Goal: Information Seeking & Learning: Get advice/opinions

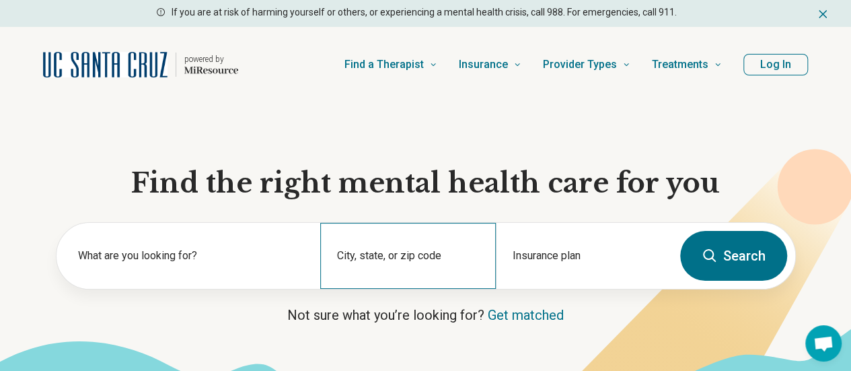
click at [366, 258] on div "City, state, or zip code" at bounding box center [408, 256] width 176 height 66
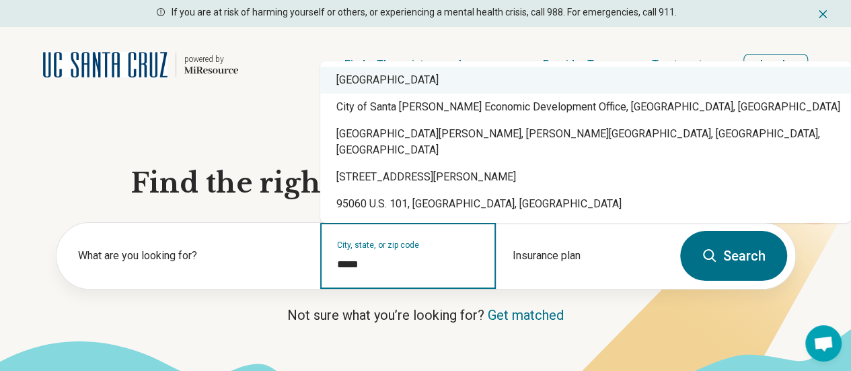
click at [468, 94] on div "[GEOGRAPHIC_DATA]" at bounding box center [585, 80] width 531 height 27
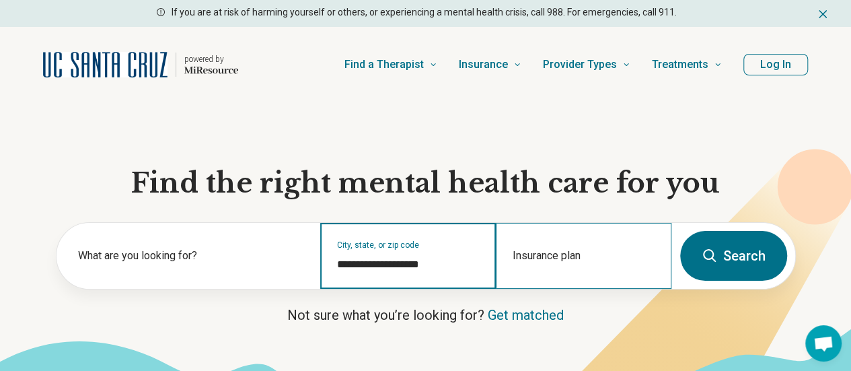
type input "**********"
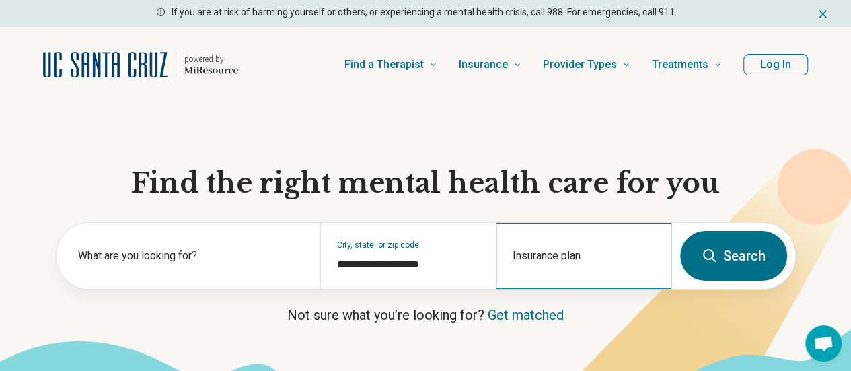
click at [591, 240] on div "Insurance plan" at bounding box center [584, 256] width 176 height 66
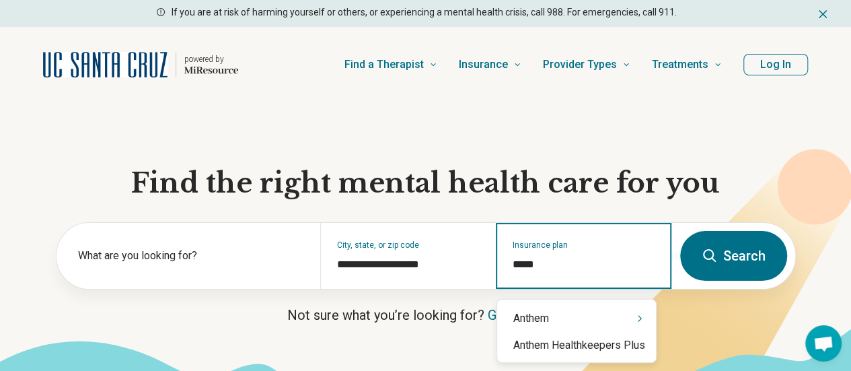
type input "******"
click at [577, 308] on div "Anthem" at bounding box center [576, 318] width 159 height 27
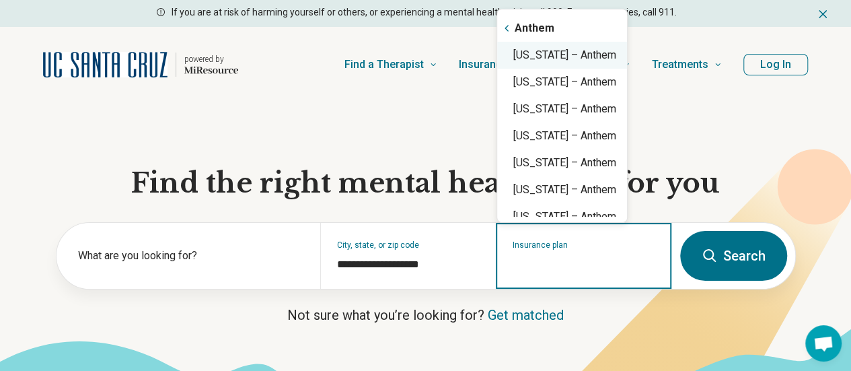
click at [571, 59] on div "[US_STATE] – Anthem" at bounding box center [562, 55] width 130 height 27
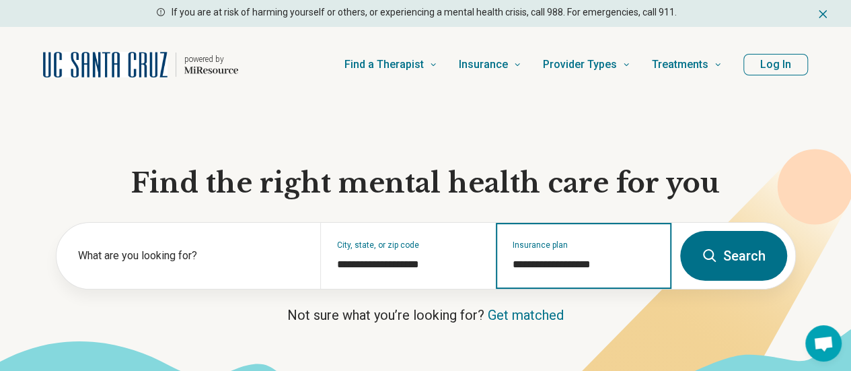
type input "**********"
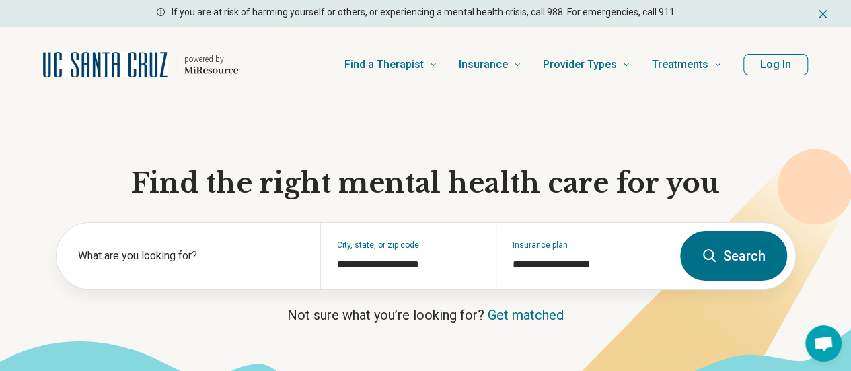
click at [750, 253] on button "Search" at bounding box center [733, 256] width 107 height 50
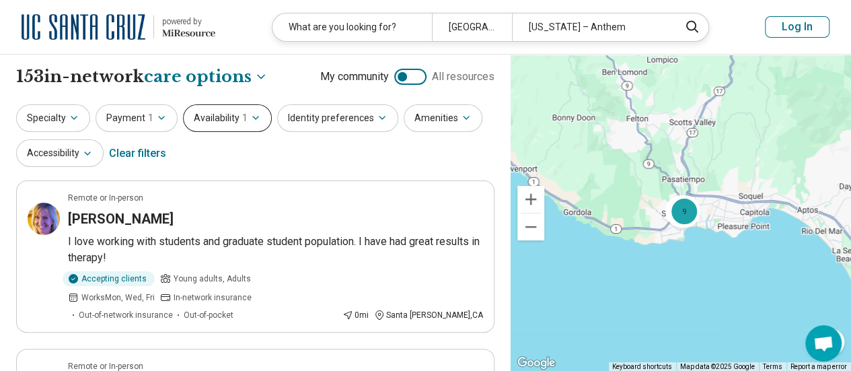
click at [236, 118] on button "Availability 1" at bounding box center [227, 118] width 89 height 28
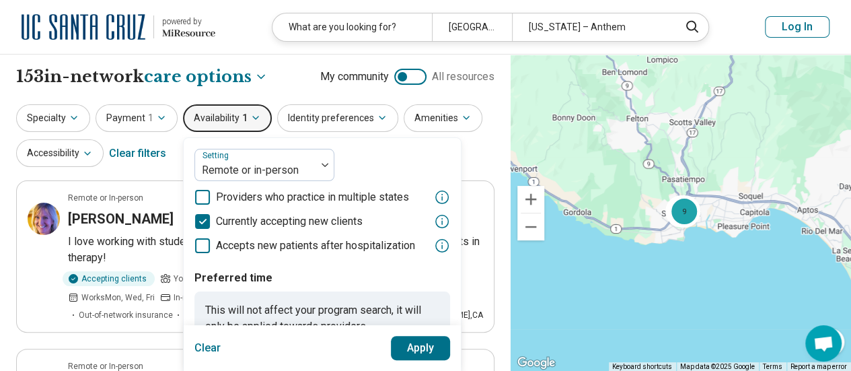
click at [419, 341] on button "Apply" at bounding box center [421, 348] width 60 height 24
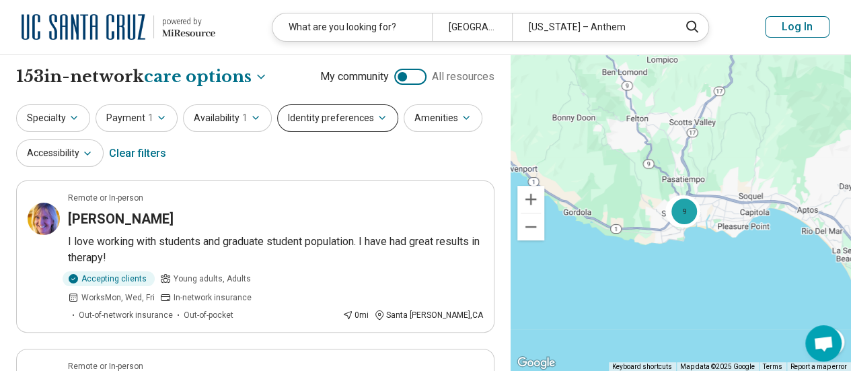
click at [358, 112] on button "Identity preferences" at bounding box center [337, 118] width 121 height 28
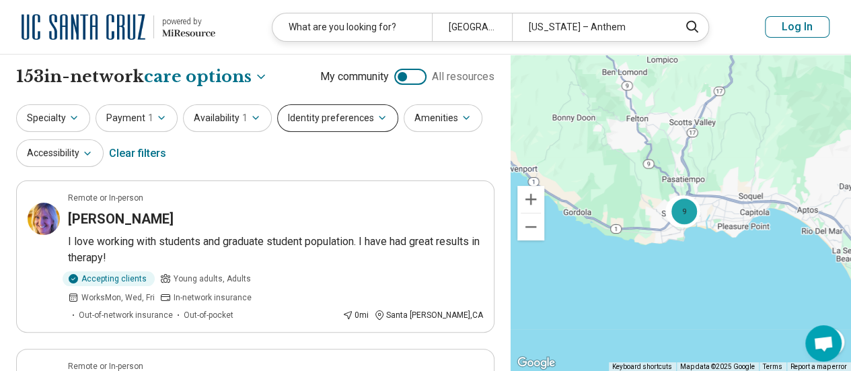
click at [357, 116] on button "Identity preferences" at bounding box center [337, 118] width 121 height 28
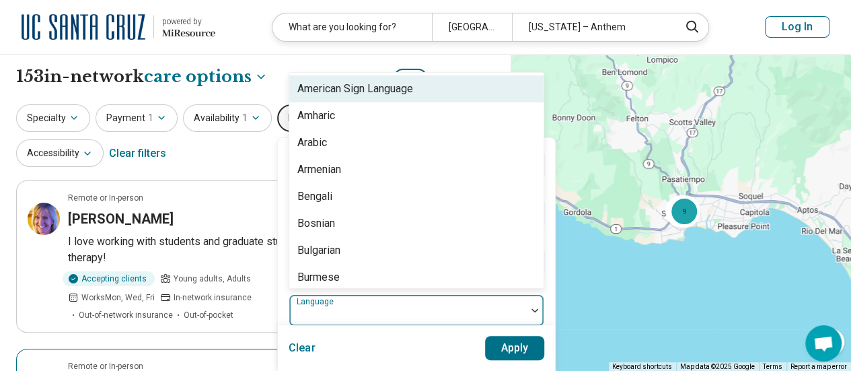
click at [312, 294] on div "57 results available. Use Up and Down to choose options, press Enter to select …" at bounding box center [417, 310] width 256 height 32
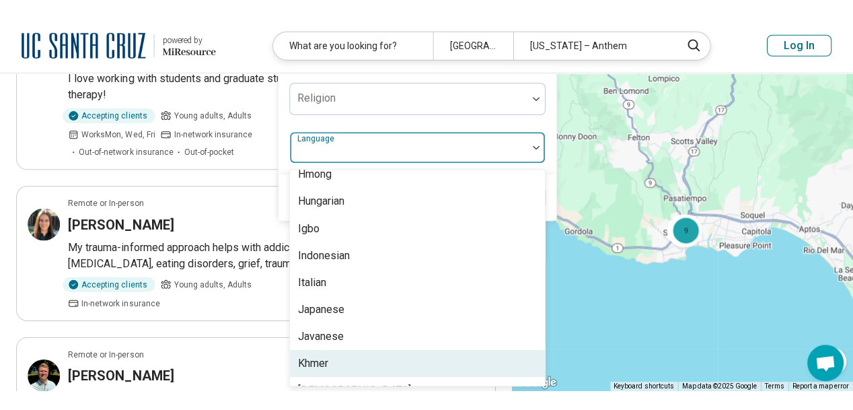
scroll to position [604, 0]
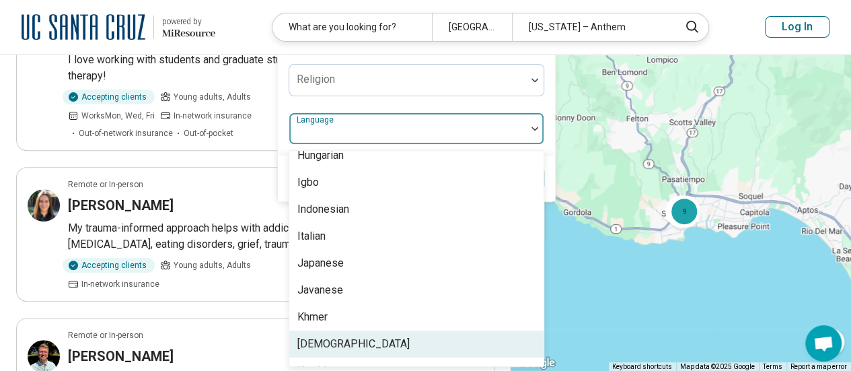
click at [452, 333] on div "[DEMOGRAPHIC_DATA]" at bounding box center [416, 343] width 254 height 27
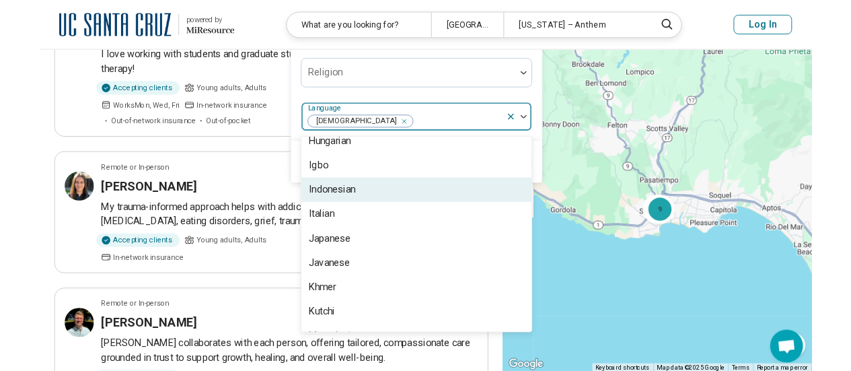
scroll to position [0, 0]
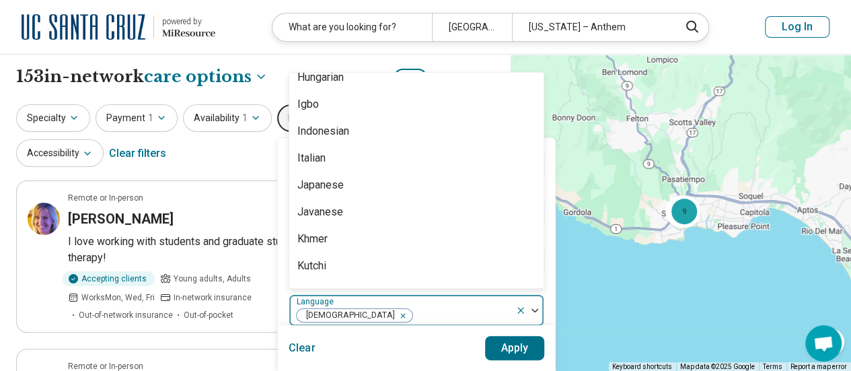
click at [521, 341] on button "Apply" at bounding box center [515, 348] width 60 height 24
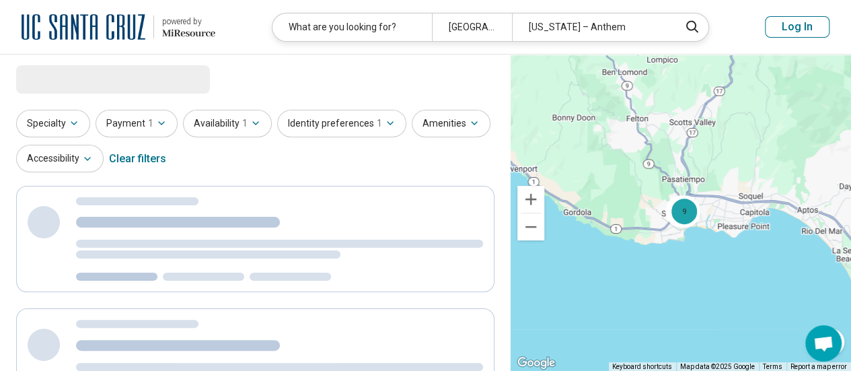
select select "***"
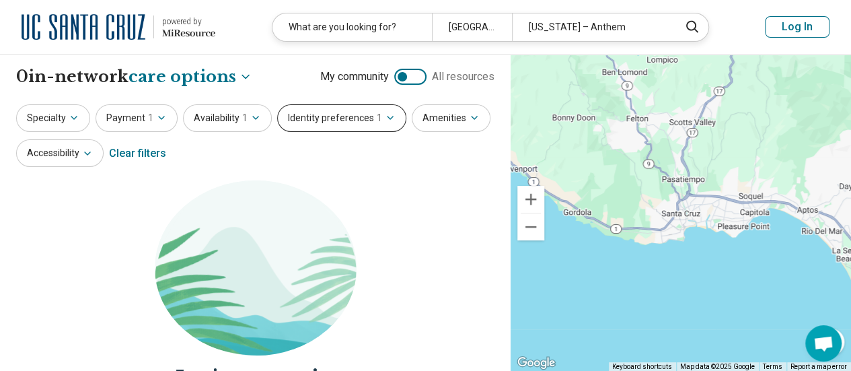
click at [385, 116] on icon "button" at bounding box center [390, 117] width 11 height 11
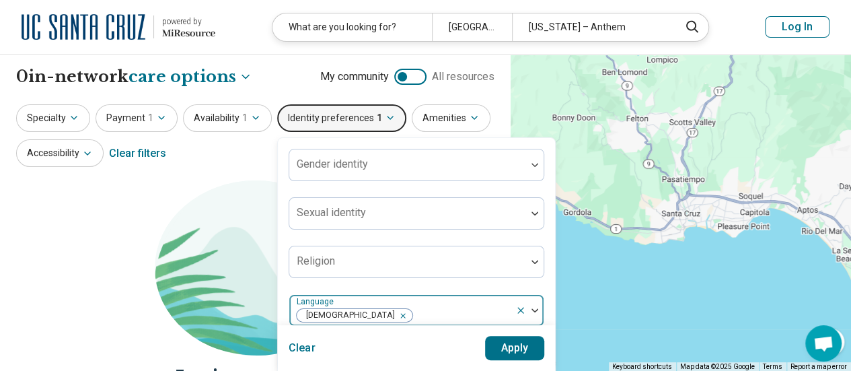
click at [395, 313] on icon "Remove [object Object]" at bounding box center [399, 315] width 9 height 9
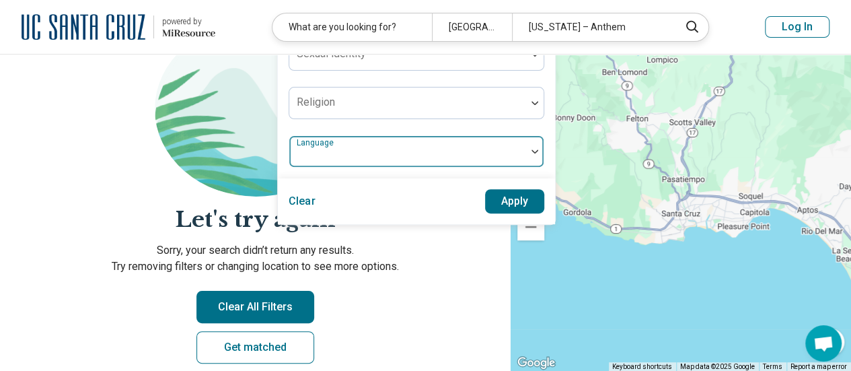
click at [375, 168] on div "Language" at bounding box center [417, 151] width 256 height 32
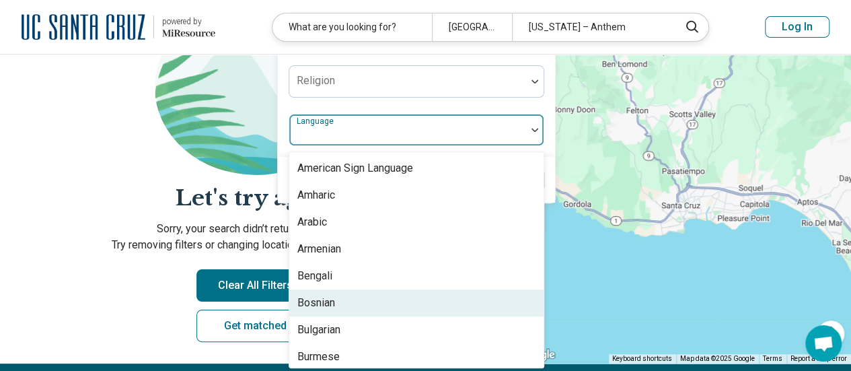
scroll to position [182, 0]
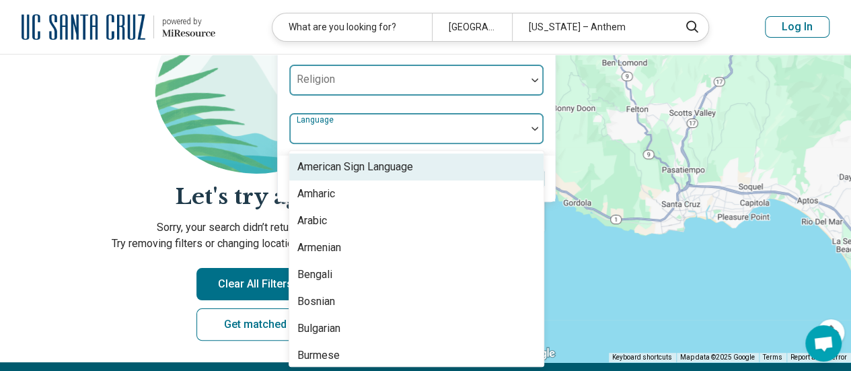
drag, startPoint x: 536, startPoint y: 171, endPoint x: 436, endPoint y: 87, distance: 130.4
click at [468, 58] on div "Gender identity Sexual identity Religion 57 results available. Use Up and Down …" at bounding box center [417, 56] width 256 height 178
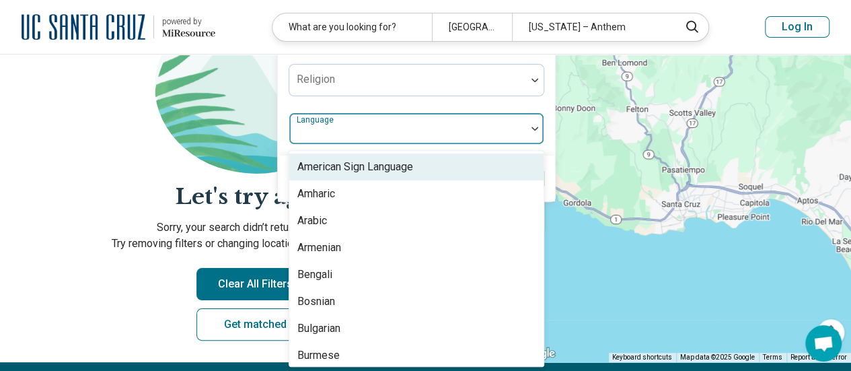
click at [620, 270] on div at bounding box center [681, 203] width 340 height 317
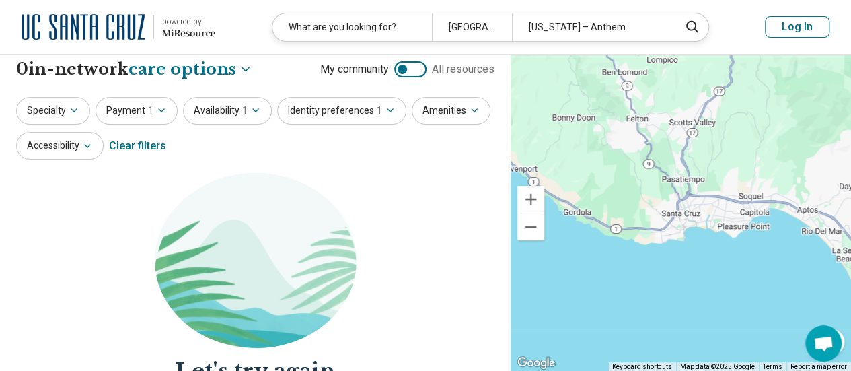
scroll to position [0, 0]
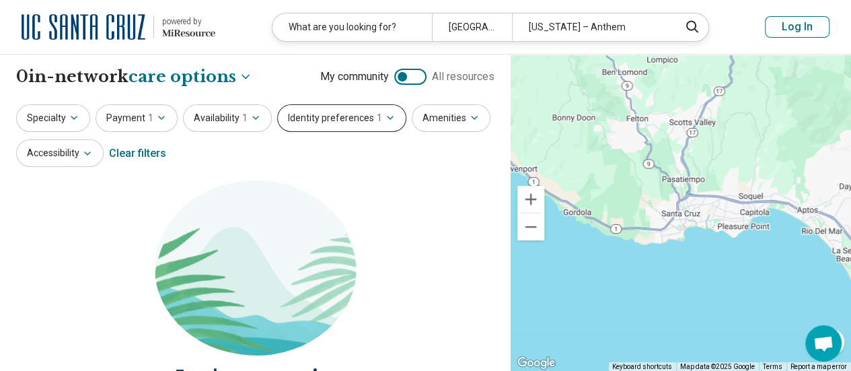
click at [367, 115] on button "Identity preferences 1" at bounding box center [341, 118] width 129 height 28
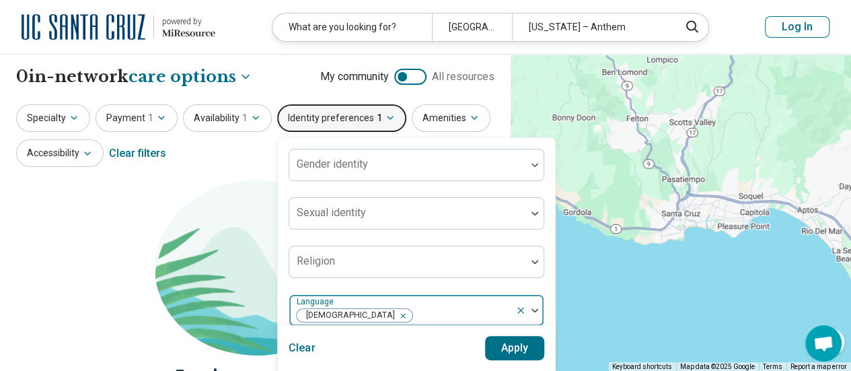
click at [395, 313] on icon "Remove [object Object]" at bounding box center [399, 315] width 9 height 9
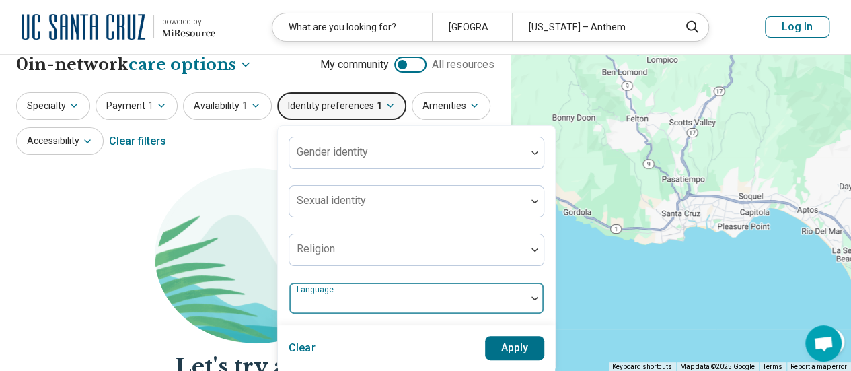
scroll to position [8, 0]
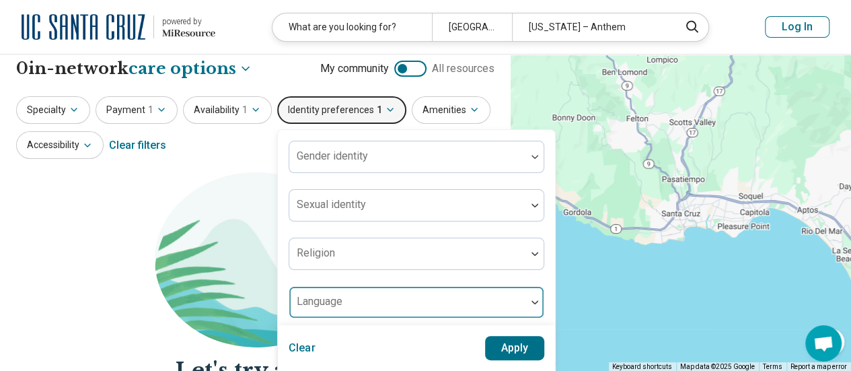
drag, startPoint x: 223, startPoint y: 143, endPoint x: 234, endPoint y: 139, distance: 12.1
click at [227, 142] on div "Specialty Payment 1 Availability 1 Identity preferences 1 Gender identity Sexua…" at bounding box center [255, 128] width 478 height 65
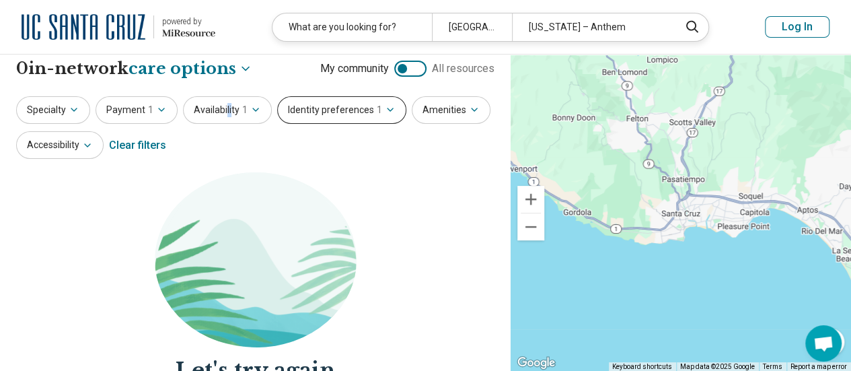
click at [319, 111] on button "Identity preferences 1" at bounding box center [341, 110] width 129 height 28
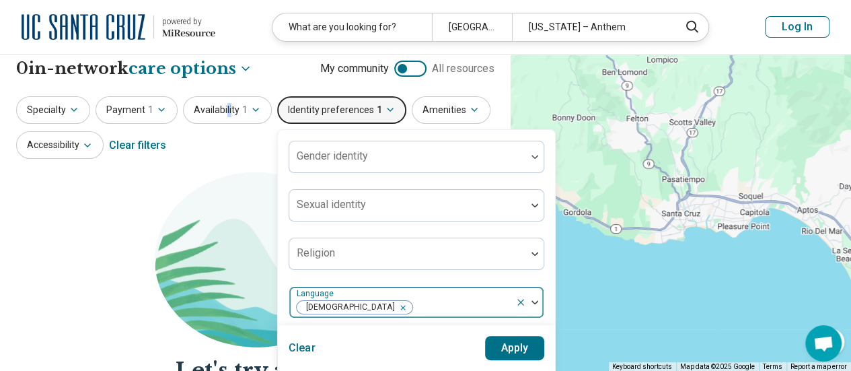
click at [395, 305] on icon "Remove [object Object]" at bounding box center [399, 307] width 9 height 9
click at [302, 341] on button "Clear" at bounding box center [302, 348] width 27 height 24
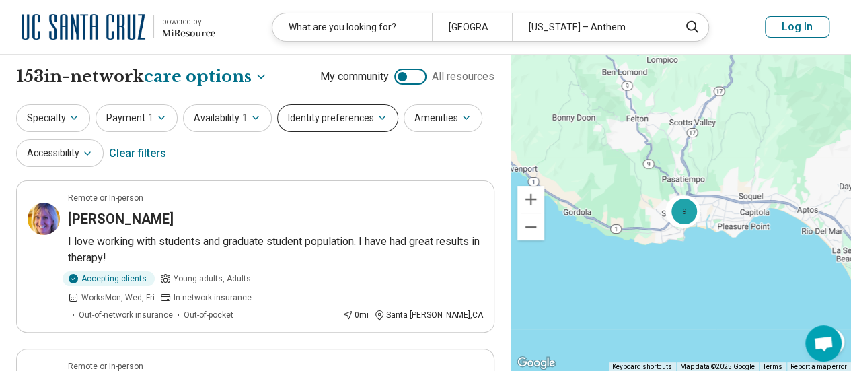
click at [326, 118] on button "Identity preferences" at bounding box center [337, 118] width 121 height 28
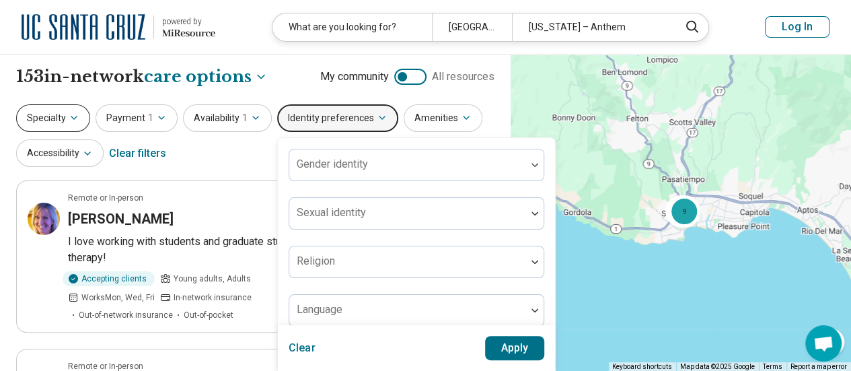
click at [75, 118] on icon "button" at bounding box center [74, 117] width 11 height 11
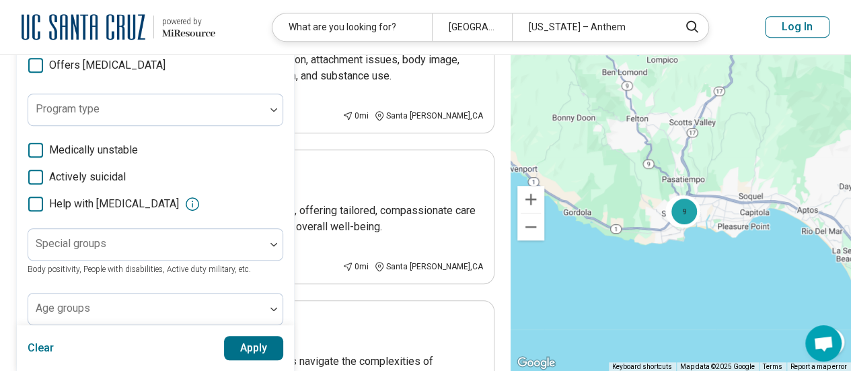
scroll to position [377, 0]
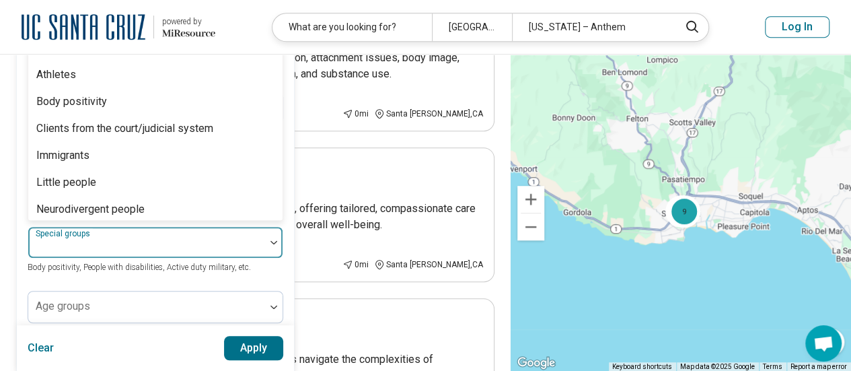
click at [174, 226] on div "23 results available. Use Up and Down to choose options, press Enter to select …" at bounding box center [156, 242] width 256 height 32
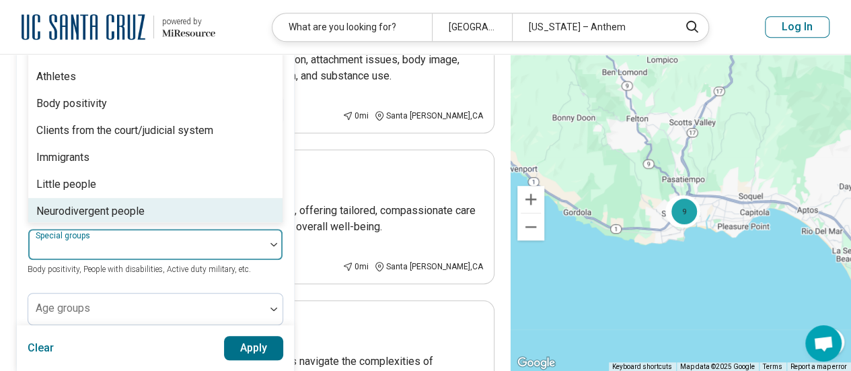
scroll to position [350, 0]
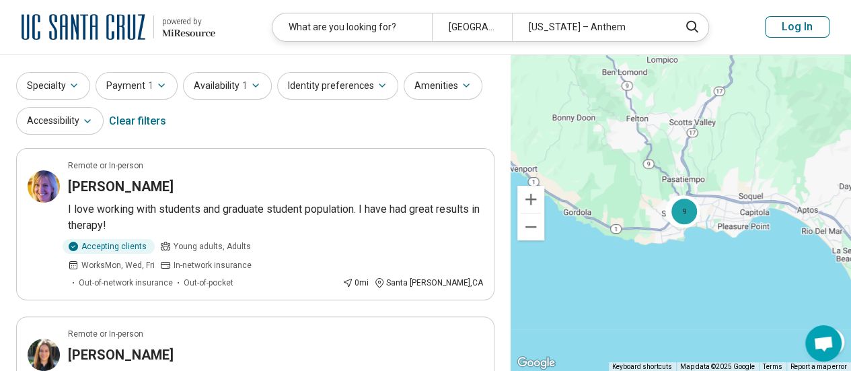
scroll to position [0, 0]
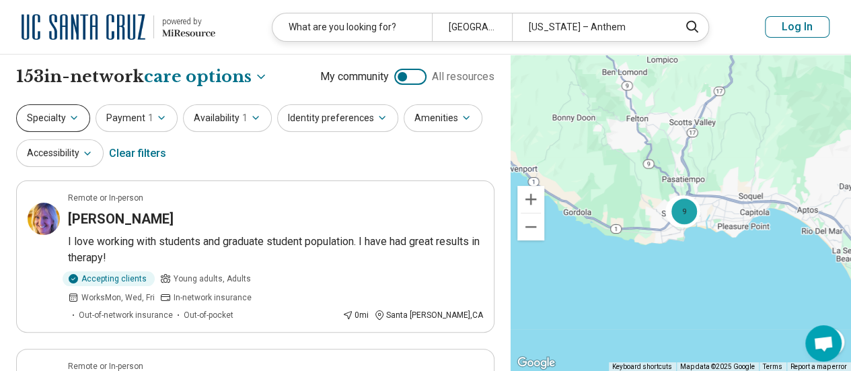
click at [69, 112] on icon "button" at bounding box center [74, 117] width 11 height 11
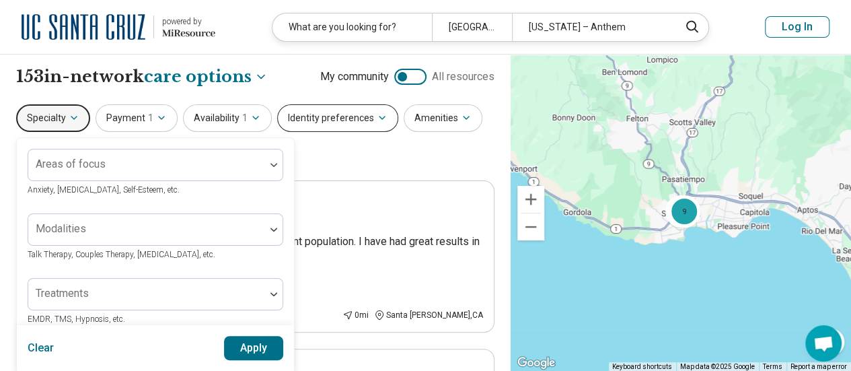
click at [377, 115] on icon "button" at bounding box center [382, 117] width 11 height 11
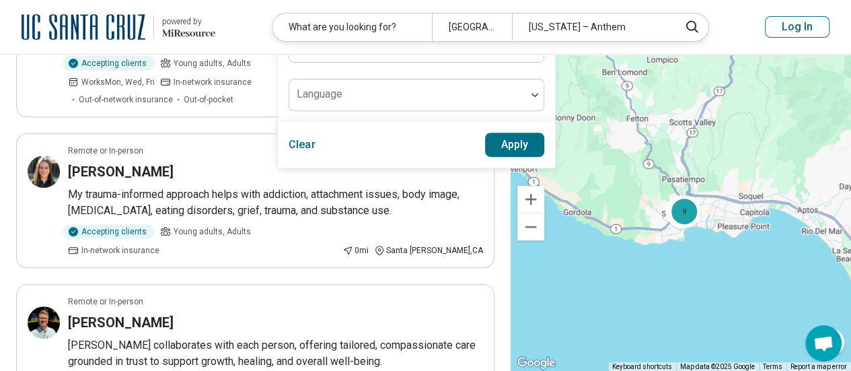
scroll to position [242, 0]
